Goal: Information Seeking & Learning: Find specific page/section

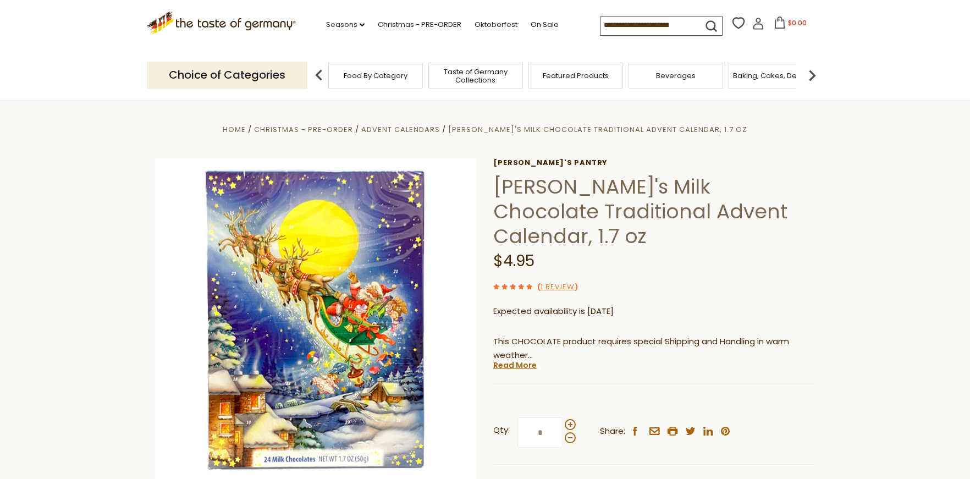
click at [473, 80] on span "Taste of Germany Collections" at bounding box center [476, 76] width 88 height 16
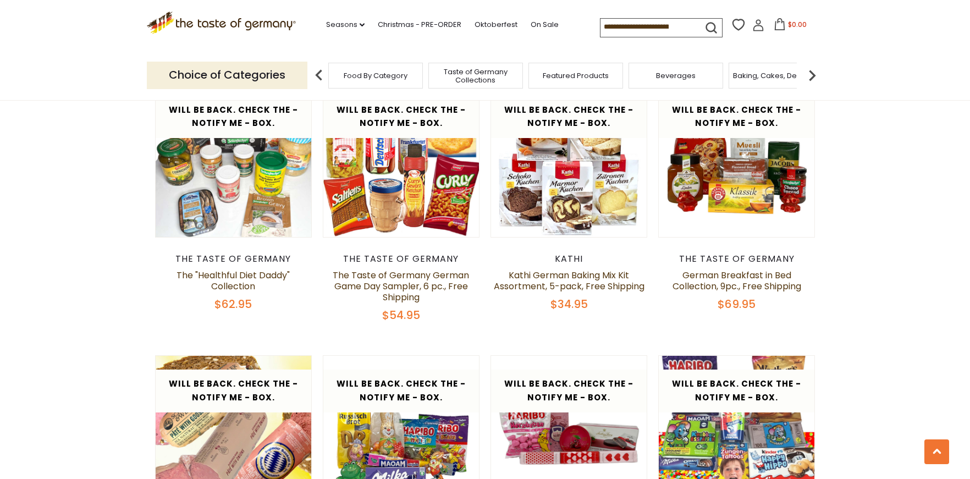
scroll to position [1505, 0]
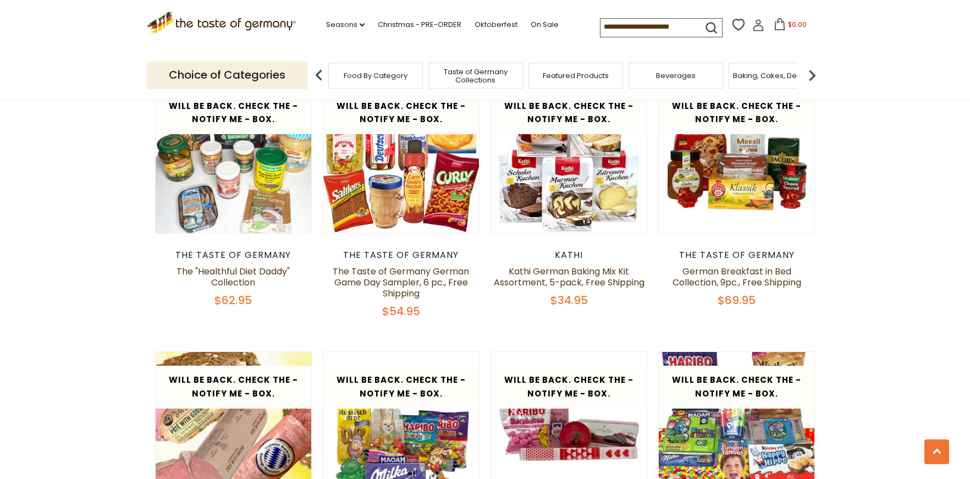
click at [637, 31] on input at bounding box center [646, 26] width 93 height 15
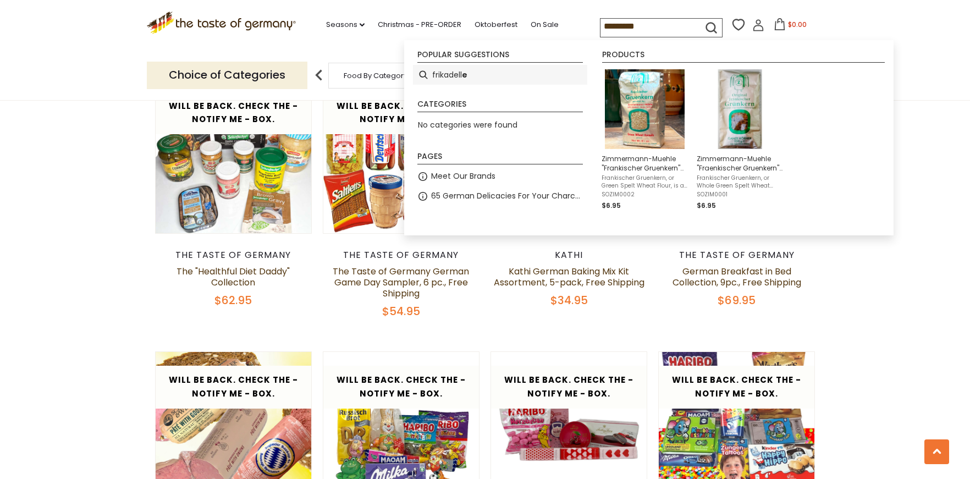
click at [450, 69] on li "frikadell e" at bounding box center [500, 75] width 174 height 20
type input "**********"
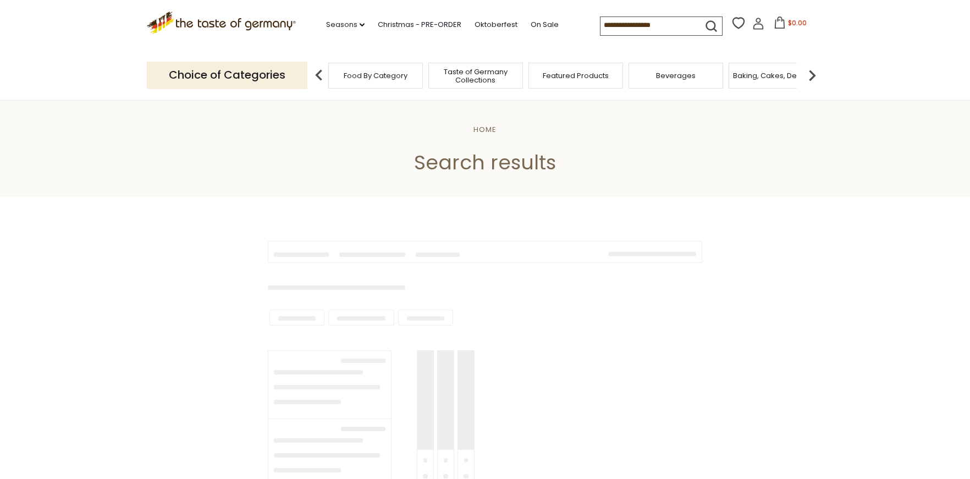
type input "**********"
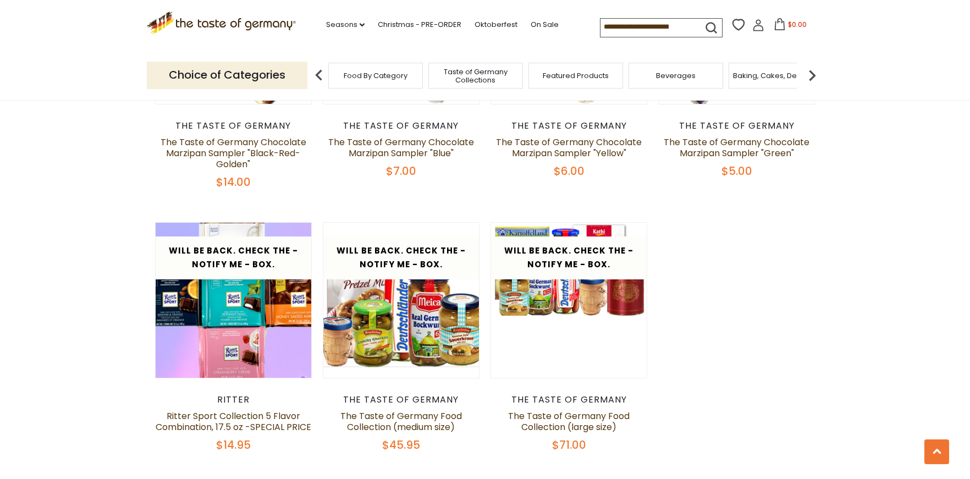
scroll to position [2180, 0]
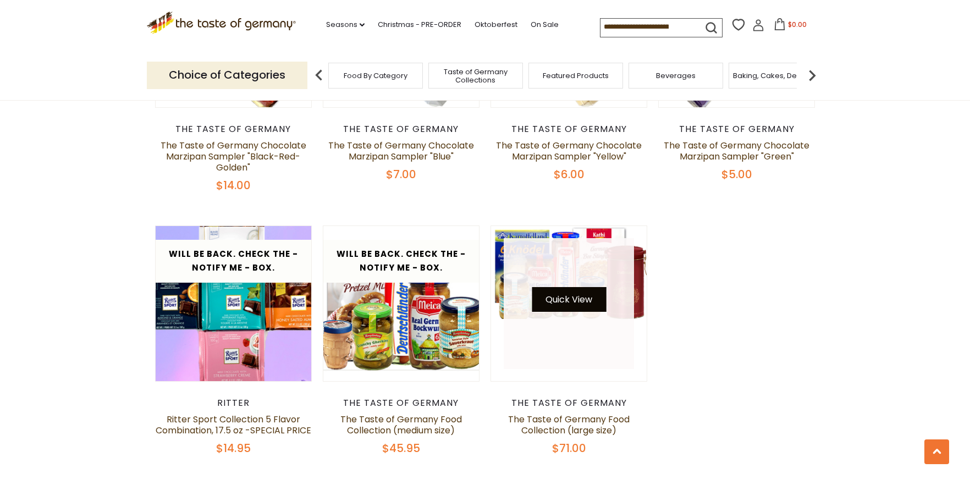
click at [574, 267] on div "Quick View" at bounding box center [569, 303] width 131 height 131
click at [576, 287] on button "Quick View" at bounding box center [569, 299] width 74 height 25
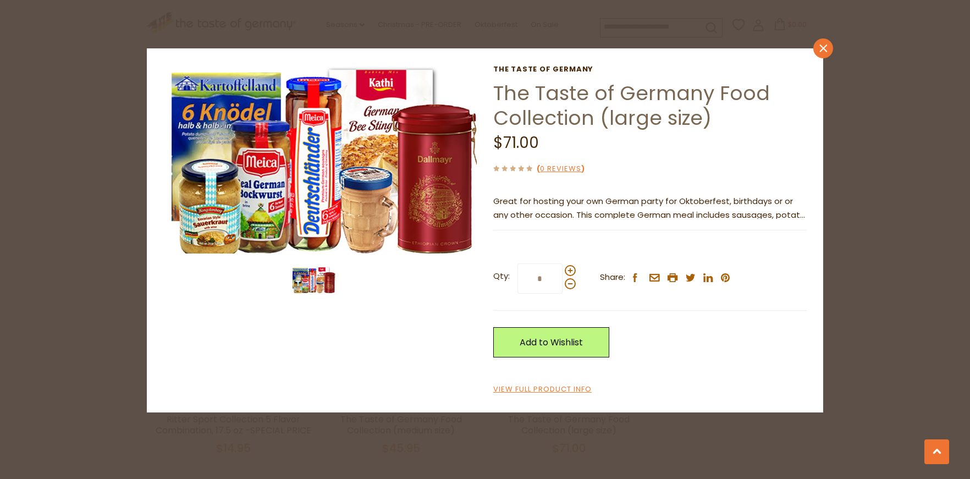
click at [832, 49] on link "close" at bounding box center [823, 48] width 20 height 20
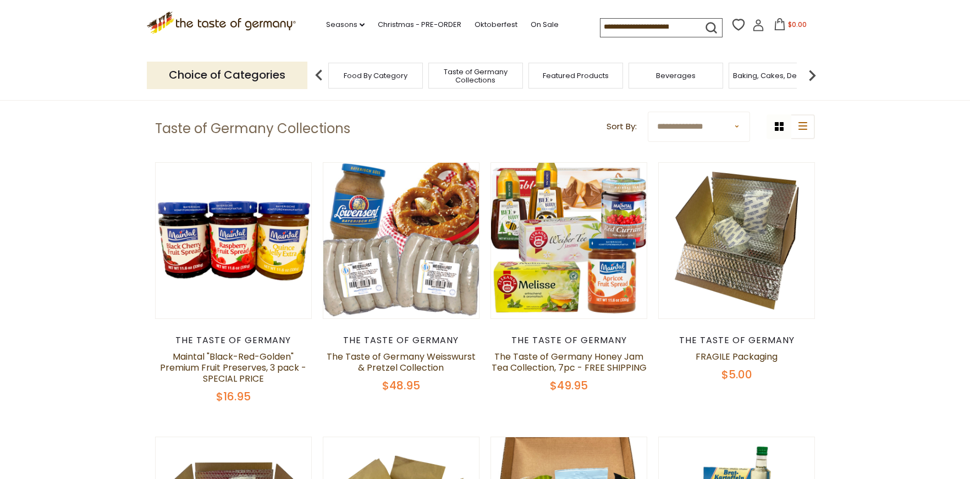
scroll to position [0, 0]
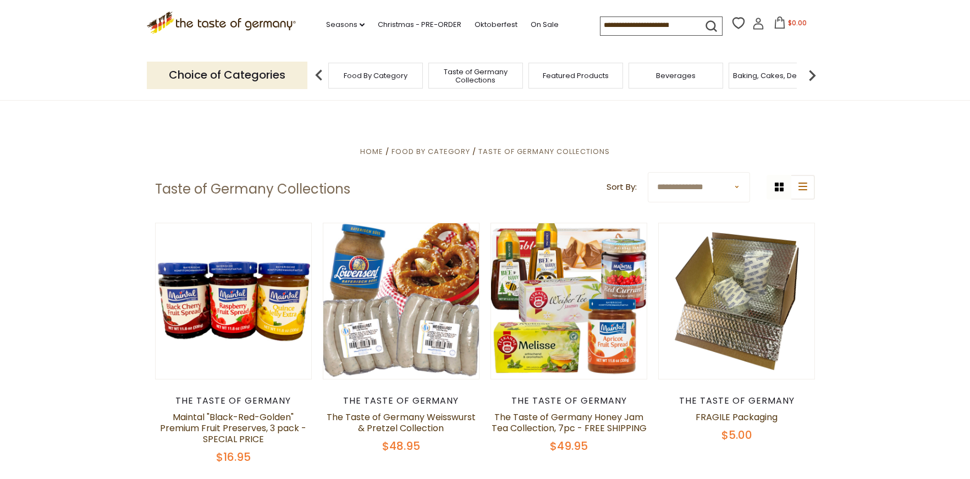
click at [386, 75] on span "Food By Category" at bounding box center [376, 75] width 64 height 8
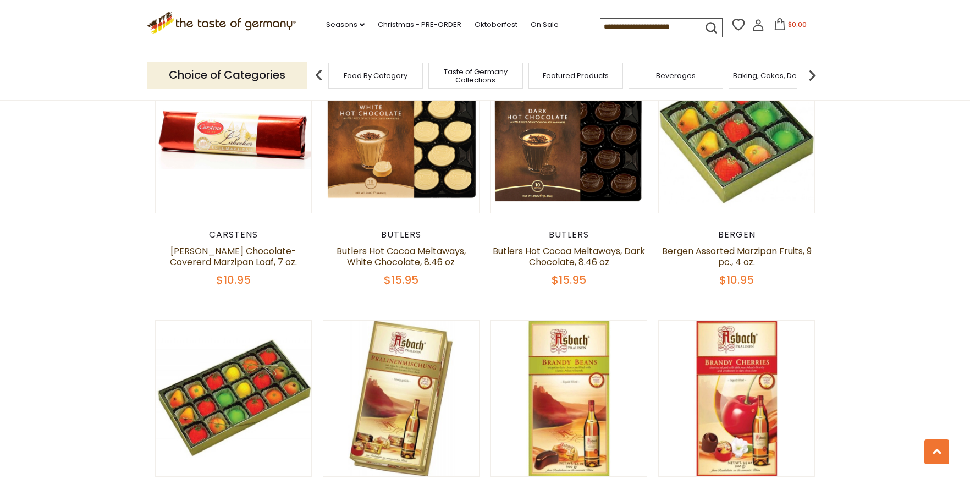
scroll to position [1823, 0]
